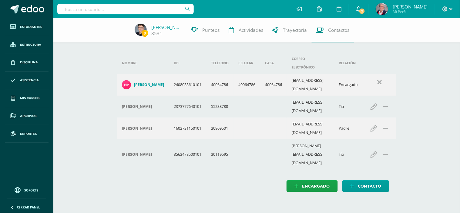
click at [358, 8] on icon at bounding box center [358, 8] width 5 height 5
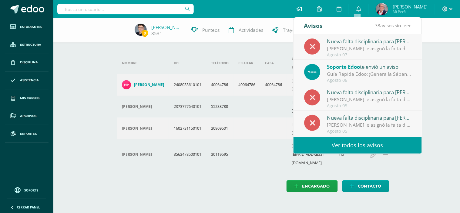
click at [294, 10] on link at bounding box center [299, 9] width 21 height 18
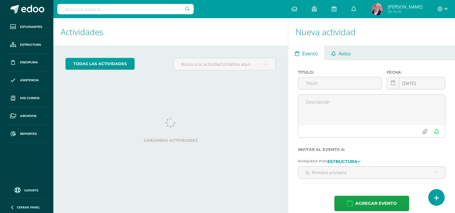
click at [340, 51] on span "Aviso" at bounding box center [345, 53] width 12 height 15
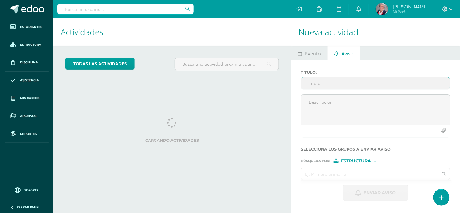
click at [337, 81] on input "Titulo :" at bounding box center [375, 83] width 149 height 12
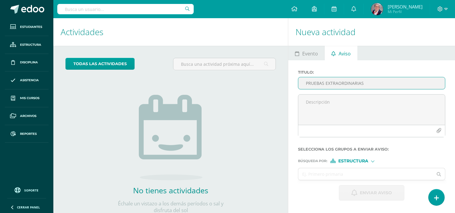
click at [306, 83] on input "PRUEBAS EXTRAORDINARIAS" at bounding box center [371, 83] width 147 height 12
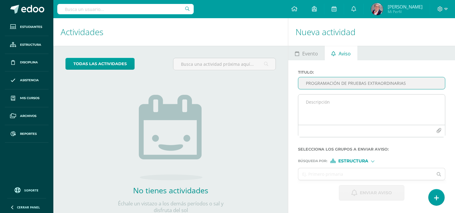
type input "PROGRAMACIÓN DE PRUEBAS EXTRAORDINARIAS"
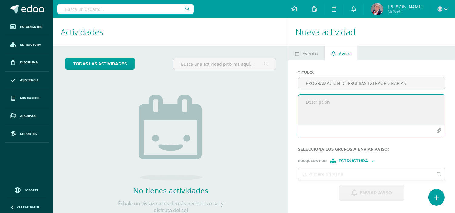
click at [309, 102] on textarea at bounding box center [371, 110] width 147 height 30
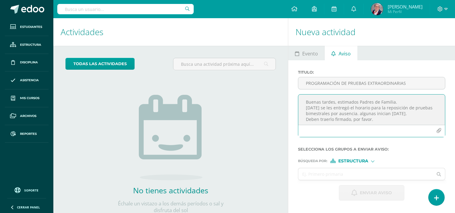
type textarea "Buenas tardes, estimados Padres de Familia. [DATE] se les entregó el horario pa…"
click at [372, 161] on div at bounding box center [372, 160] width 3 height 3
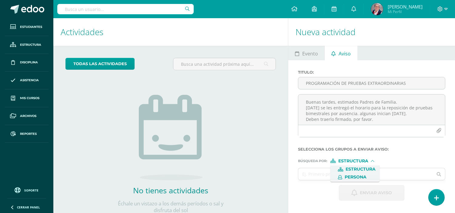
click at [359, 176] on span "Persona" at bounding box center [356, 177] width 22 height 3
click at [359, 176] on input "text" at bounding box center [365, 174] width 135 height 12
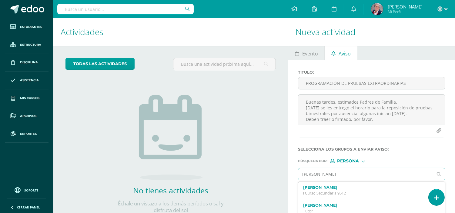
type input "[PERSON_NAME]"
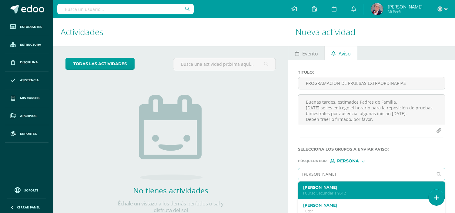
click at [347, 186] on label "[PERSON_NAME]" at bounding box center [368, 187] width 131 height 5
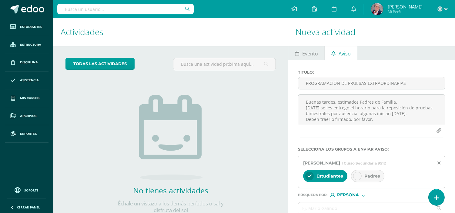
click at [379, 179] on div "Padres" at bounding box center [367, 176] width 33 height 12
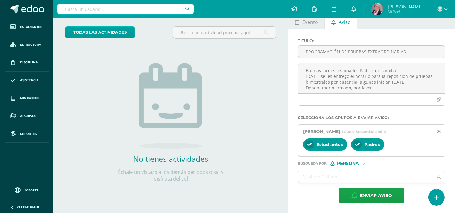
click at [366, 174] on input "text" at bounding box center [365, 177] width 135 height 12
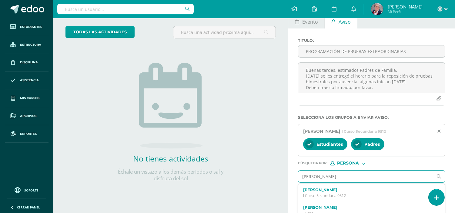
type input "[PERSON_NAME]"
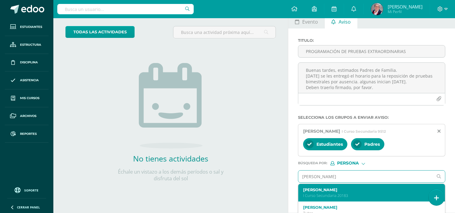
click at [356, 192] on label "[PERSON_NAME]" at bounding box center [368, 190] width 131 height 5
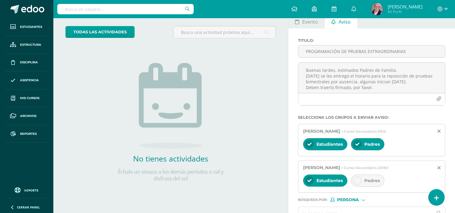
click at [375, 183] on span "Padres" at bounding box center [372, 180] width 15 height 5
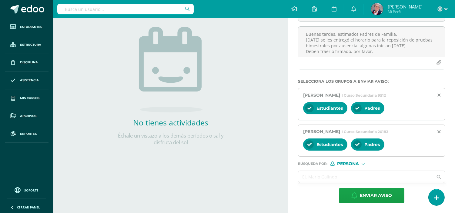
click at [366, 177] on input "text" at bounding box center [365, 177] width 135 height 12
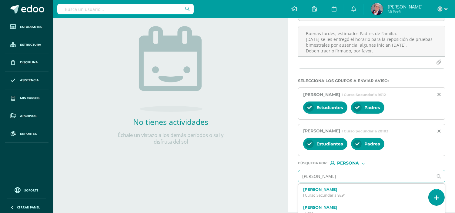
type input "[PERSON_NAME]"
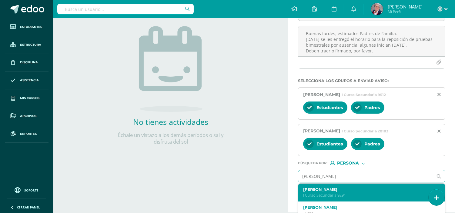
click at [359, 195] on p "I Curso Secundaria 9291" at bounding box center [368, 195] width 131 height 5
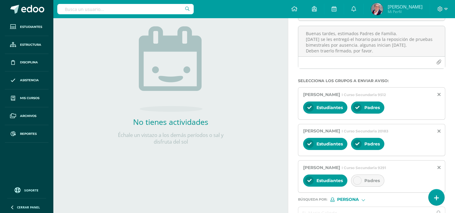
click at [374, 182] on span "Padres" at bounding box center [372, 180] width 15 height 5
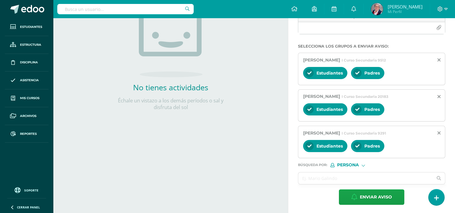
scroll to position [105, 0]
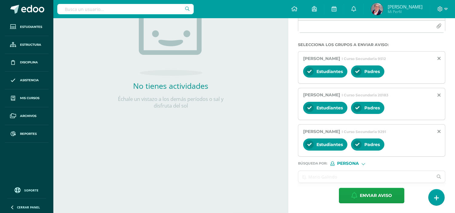
click at [374, 176] on input "text" at bounding box center [365, 177] width 135 height 12
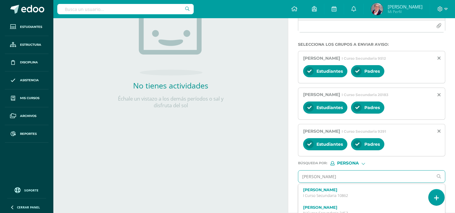
type input "[PERSON_NAME]"
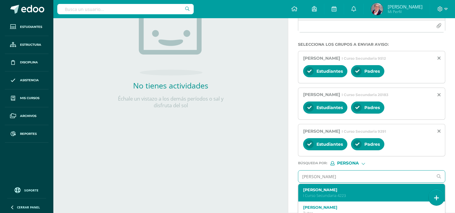
click at [359, 192] on label "[PERSON_NAME]" at bounding box center [368, 190] width 131 height 5
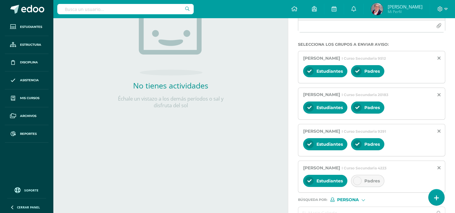
click at [374, 178] on div "Padres" at bounding box center [367, 181] width 33 height 12
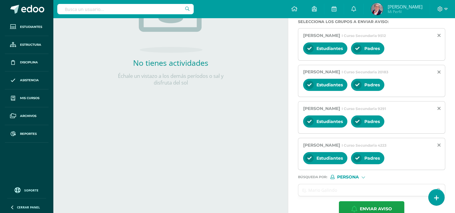
scroll to position [142, 0]
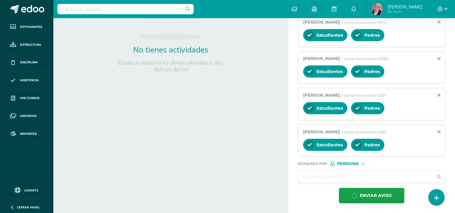
click at [357, 181] on input "text" at bounding box center [365, 177] width 135 height 12
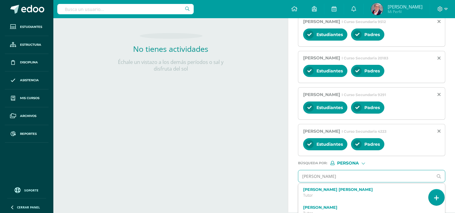
type input "[PERSON_NAME]"
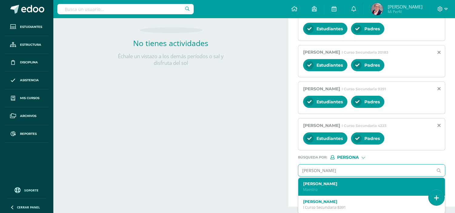
scroll to position [149, 0]
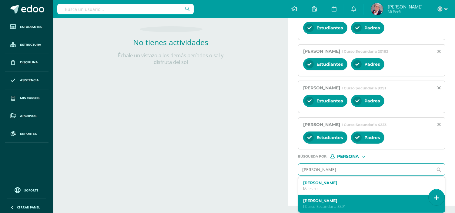
click at [352, 200] on label "[PERSON_NAME]" at bounding box center [368, 201] width 131 height 5
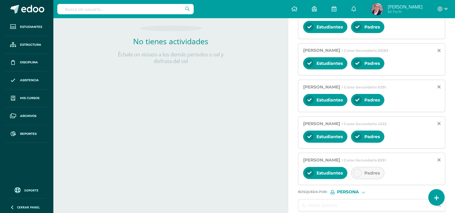
click at [377, 176] on span "Padres" at bounding box center [372, 172] width 15 height 5
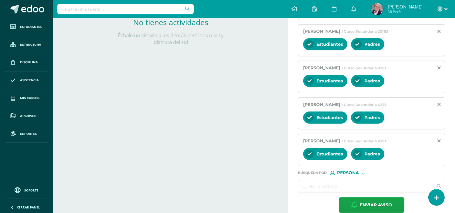
scroll to position [178, 0]
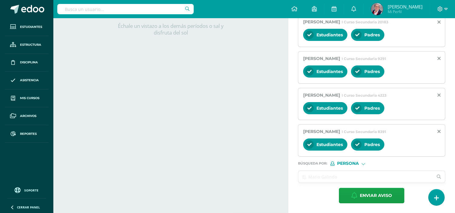
click at [363, 176] on input "text" at bounding box center [365, 177] width 135 height 12
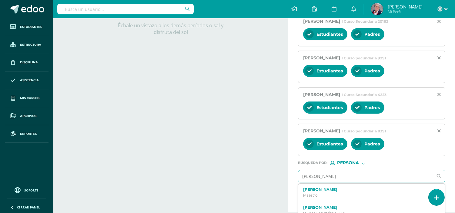
type input "[PERSON_NAME]"
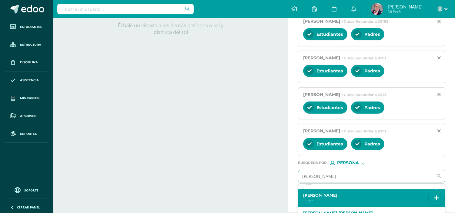
scroll to position [0, 0]
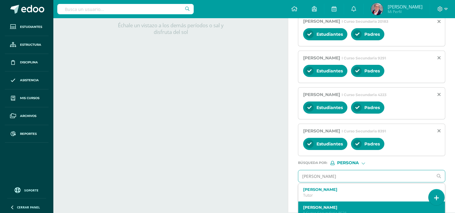
click at [353, 207] on label "[PERSON_NAME]" at bounding box center [368, 207] width 131 height 5
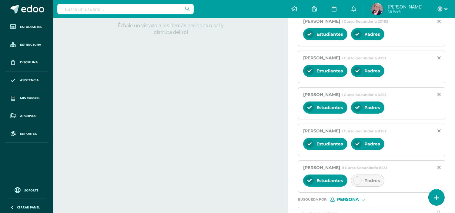
click at [375, 180] on span "Padres" at bounding box center [372, 180] width 15 height 5
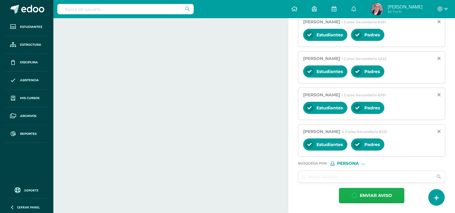
scroll to position [215, 0]
click at [367, 174] on input "text" at bounding box center [365, 177] width 135 height 12
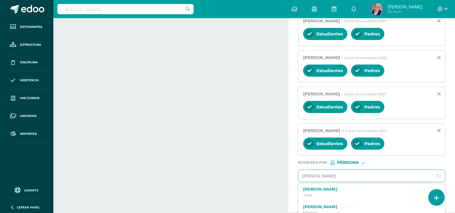
type input "[PERSON_NAME]"
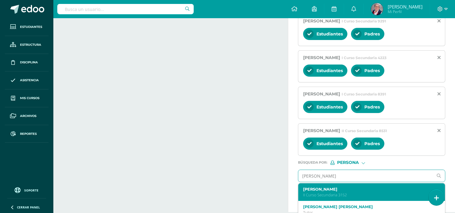
click at [361, 192] on label "[PERSON_NAME]" at bounding box center [368, 189] width 131 height 5
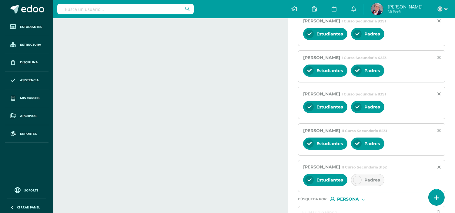
click at [372, 183] on span "Padres" at bounding box center [372, 179] width 15 height 5
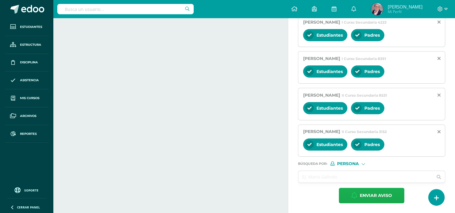
scroll to position [252, 0]
click at [362, 176] on input "text" at bounding box center [365, 177] width 135 height 12
click at [374, 195] on span "Enviar aviso" at bounding box center [376, 195] width 32 height 15
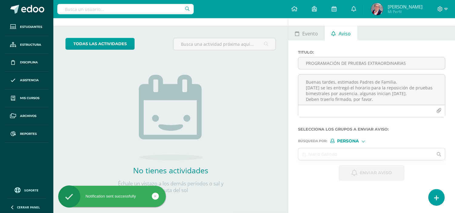
scroll to position [20, 0]
